Goal: Task Accomplishment & Management: Use online tool/utility

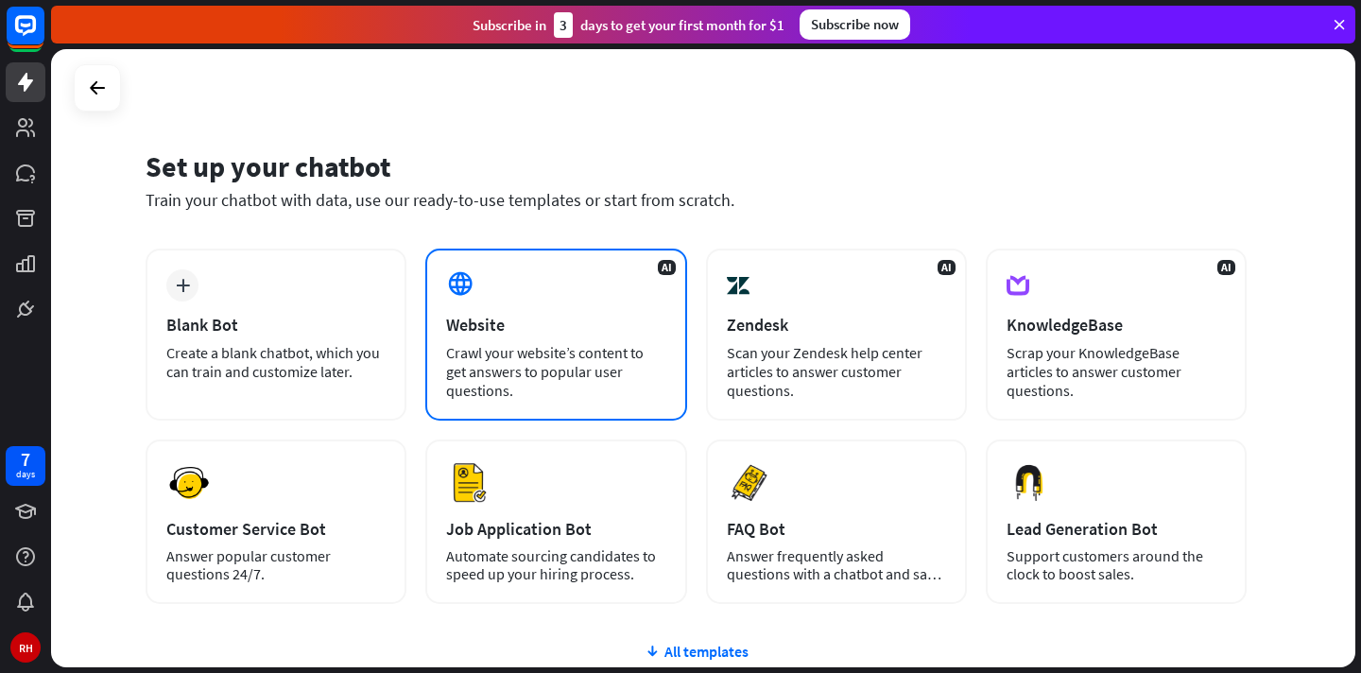
click at [543, 347] on div "Crawl your website’s content to get answers to popular user questions." at bounding box center [555, 371] width 219 height 57
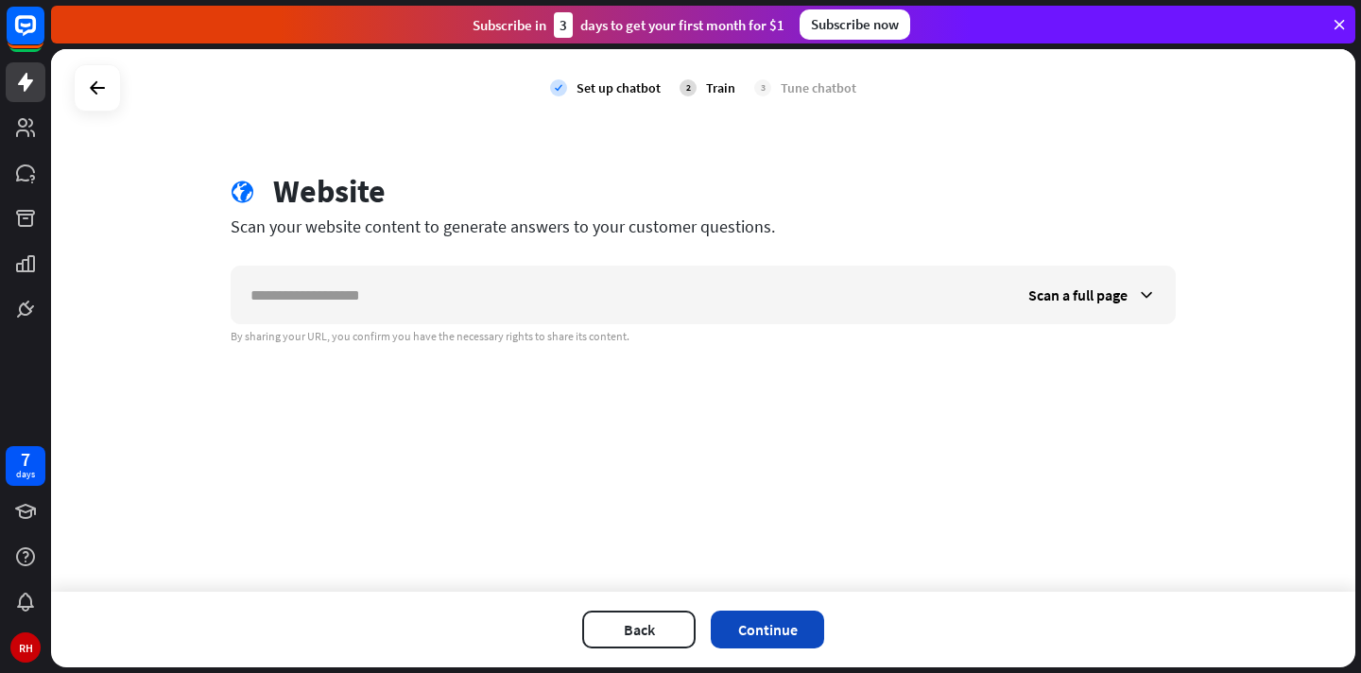
click at [765, 626] on button "Continue" at bounding box center [767, 629] width 113 height 38
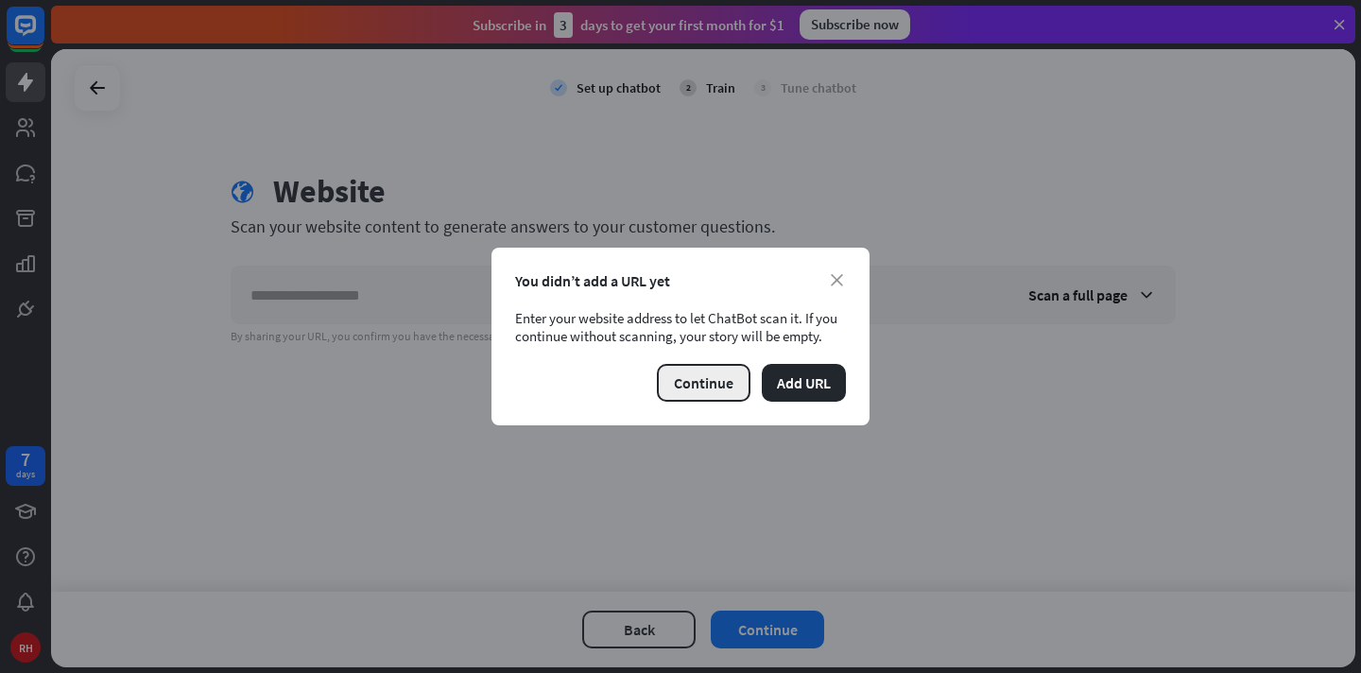
click at [712, 384] on button "Continue" at bounding box center [704, 383] width 94 height 38
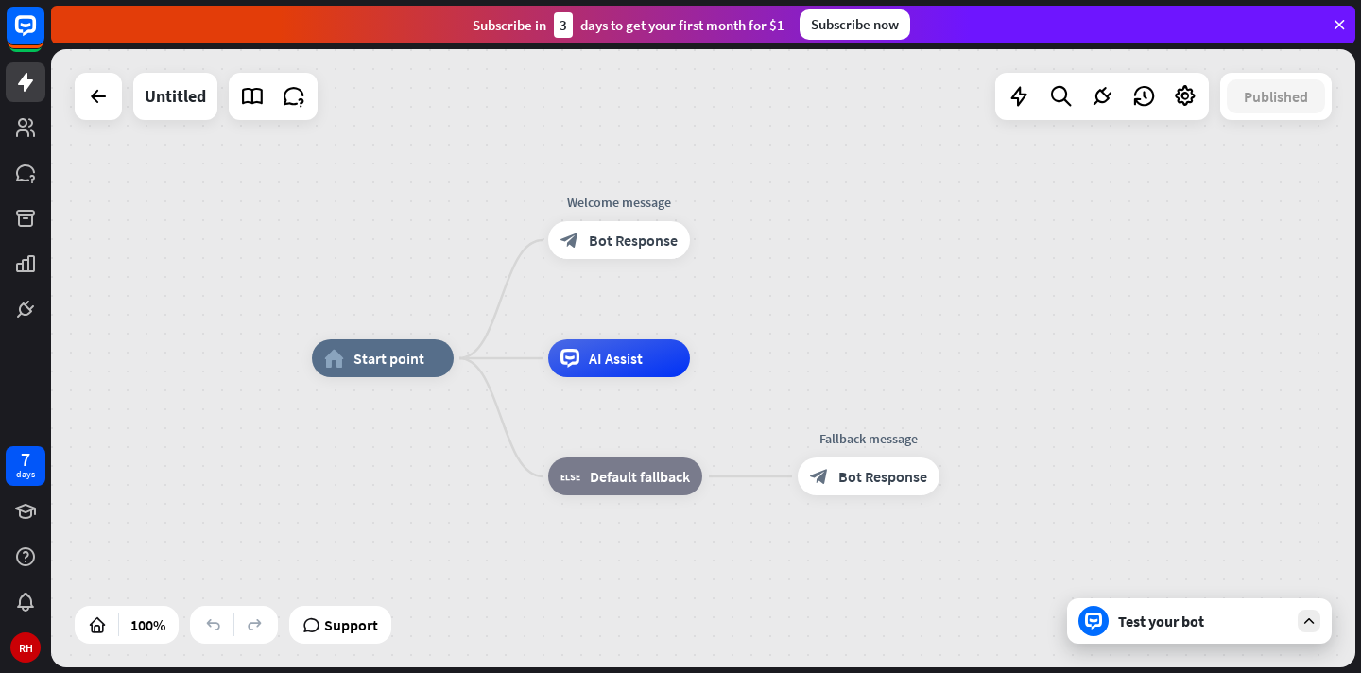
click at [1308, 615] on icon at bounding box center [1308, 620] width 17 height 17
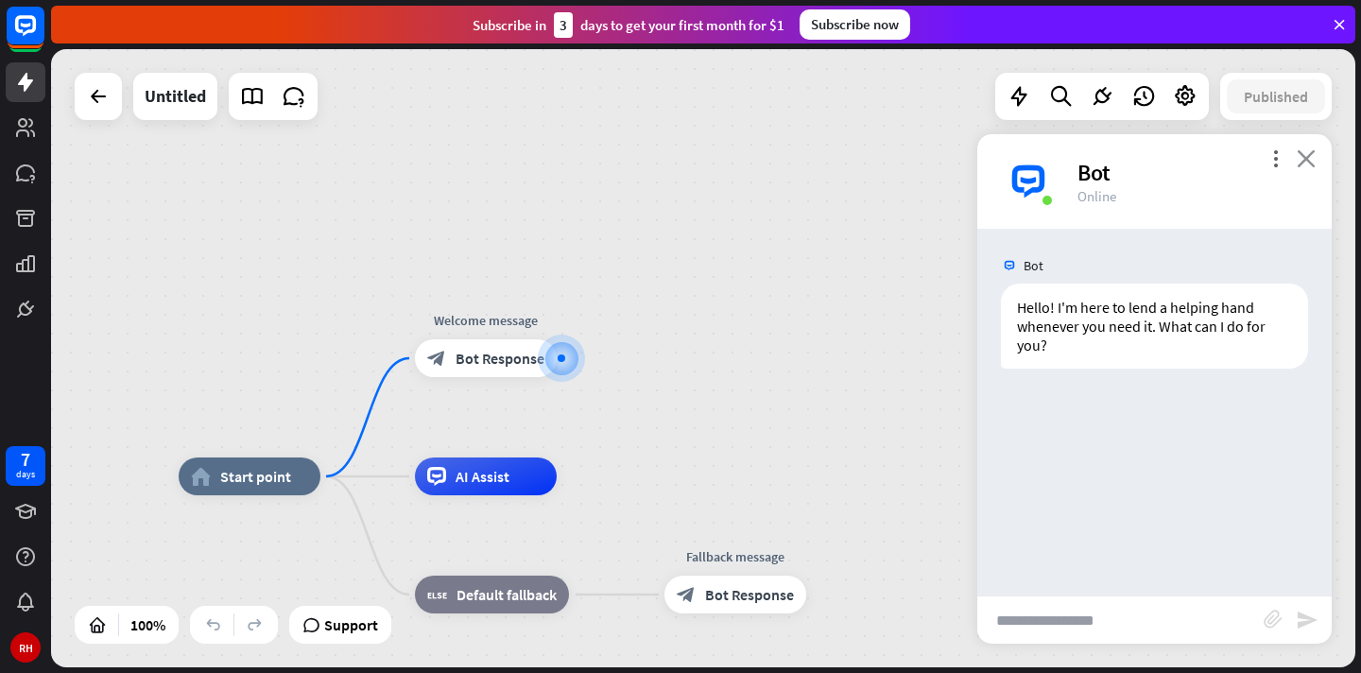
click at [1303, 158] on icon "close" at bounding box center [1305, 158] width 19 height 18
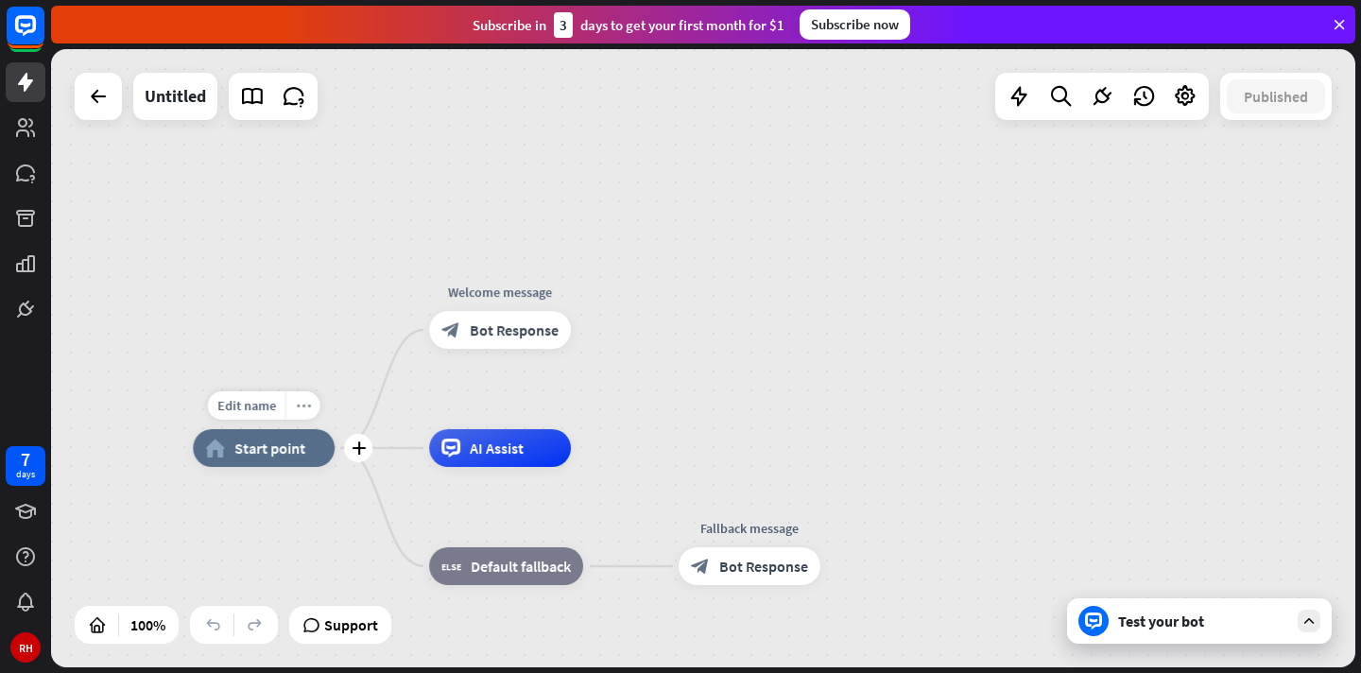
click at [300, 401] on icon "more_horiz" at bounding box center [303, 406] width 15 height 14
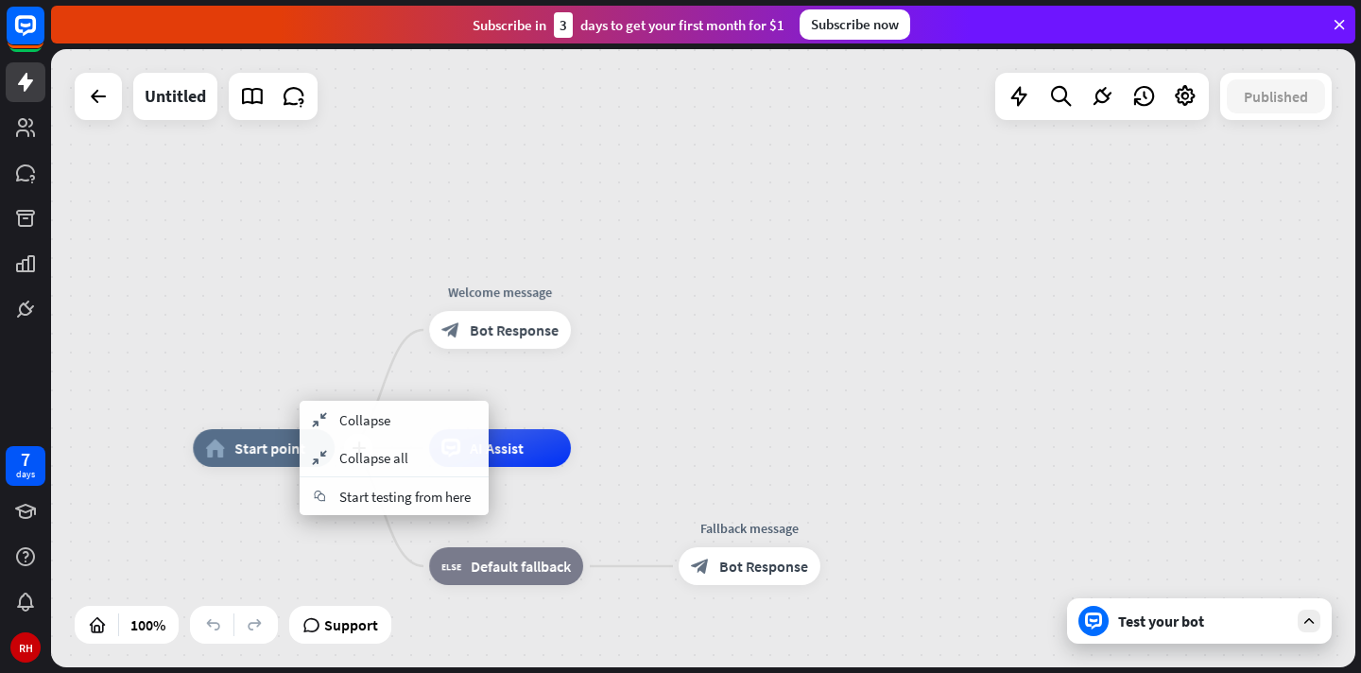
click at [274, 446] on span "Start point" at bounding box center [269, 447] width 71 height 19
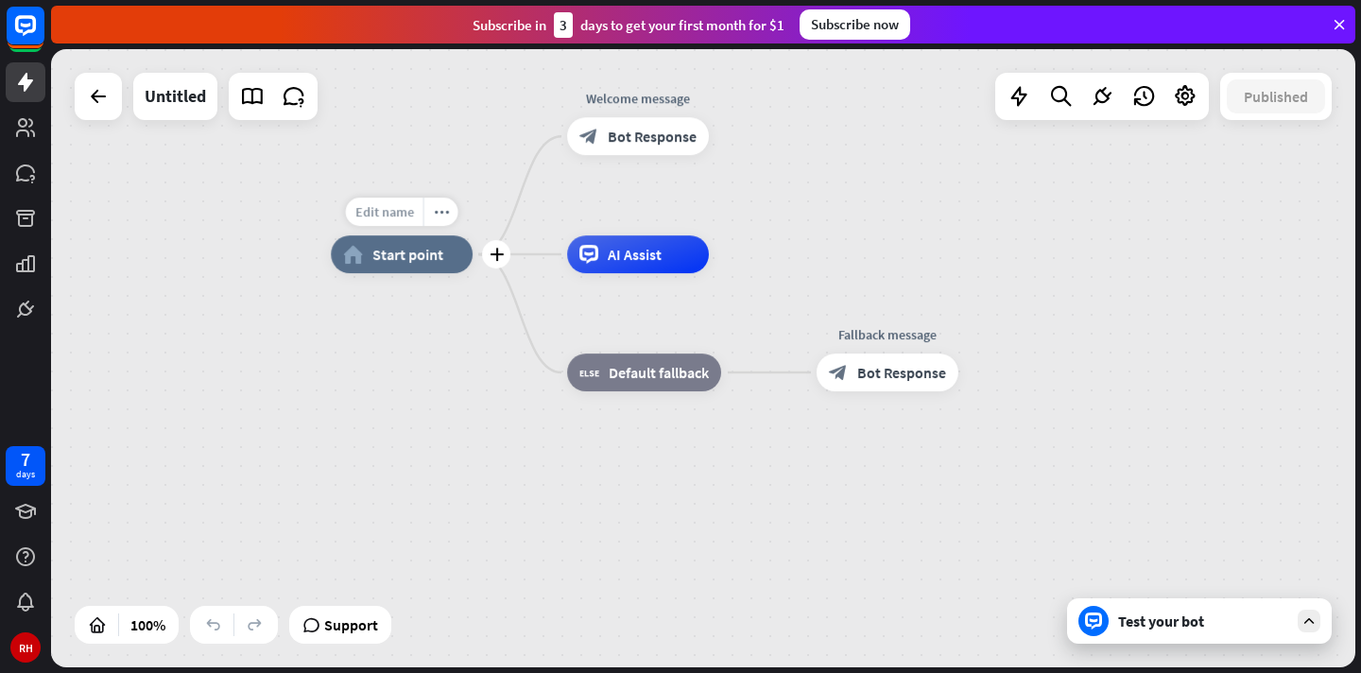
click at [378, 204] on span "Edit name" at bounding box center [384, 211] width 59 height 17
type input "*********"
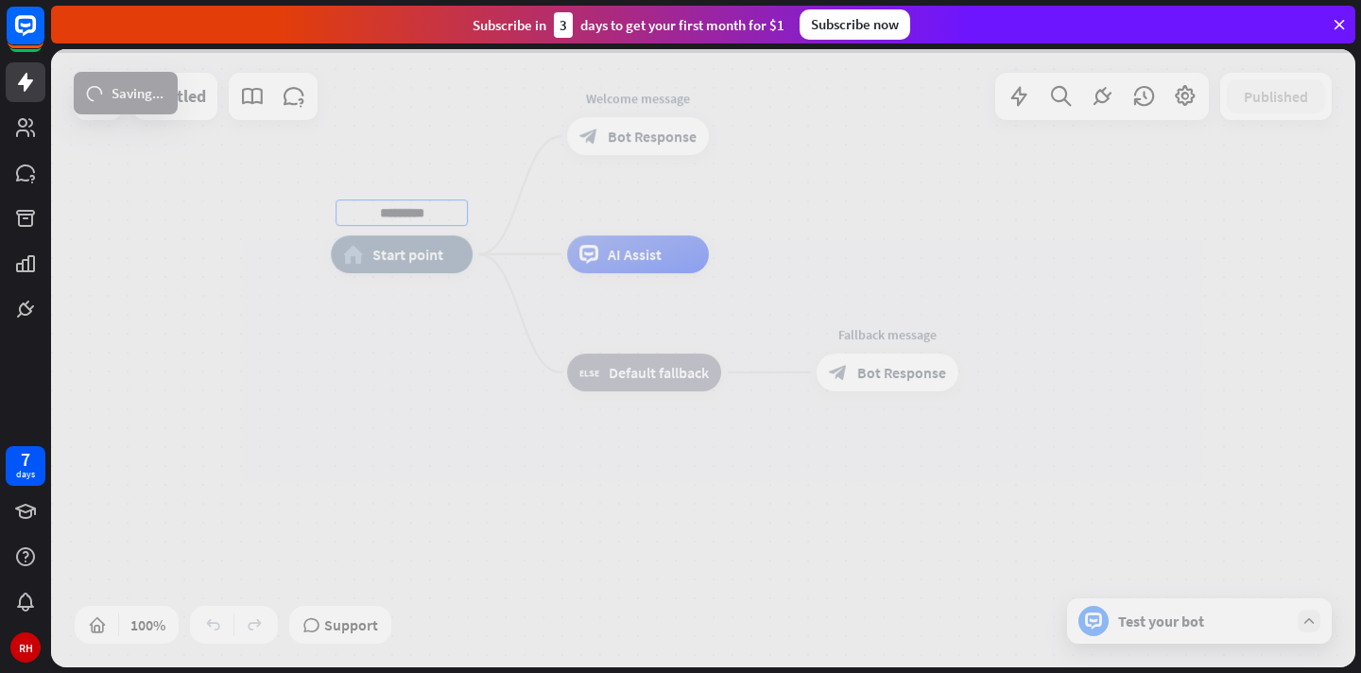
click at [391, 252] on div "********* home_2 Start point Welcome message block_bot_response Bot Response AI…" at bounding box center [703, 358] width 1304 height 618
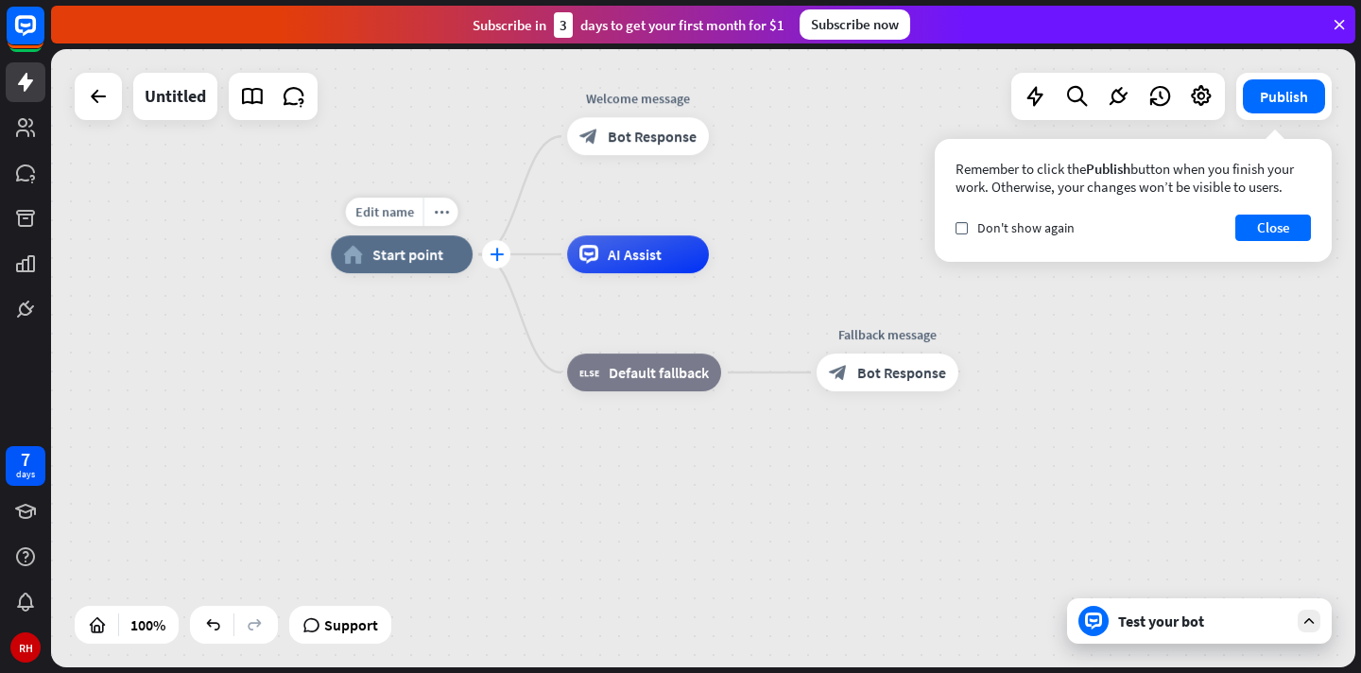
click at [495, 252] on icon "plus" at bounding box center [496, 254] width 14 height 13
